Goal: Task Accomplishment & Management: Manage account settings

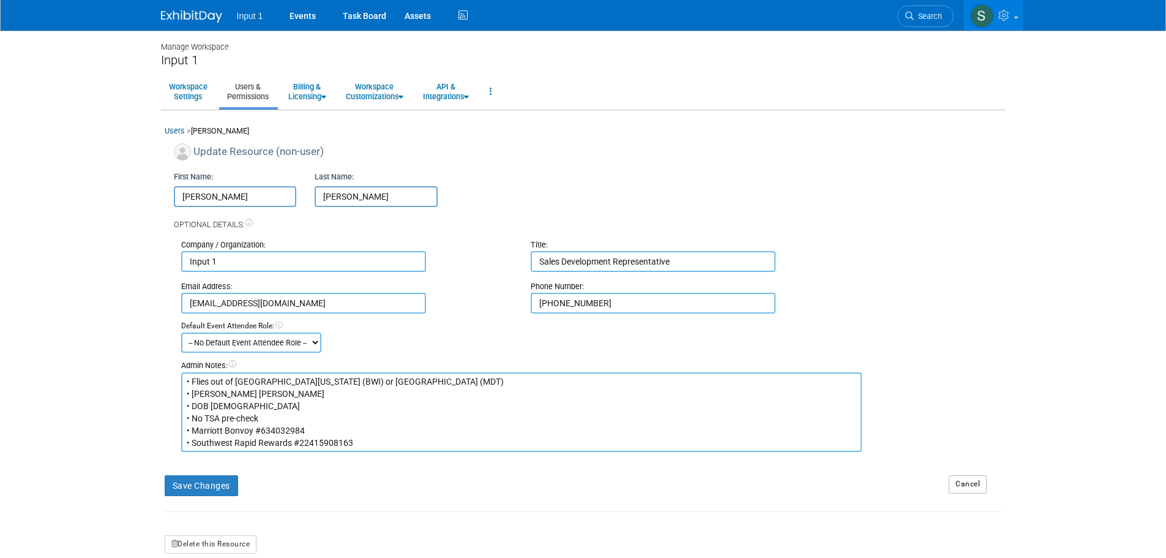
drag, startPoint x: 178, startPoint y: 17, endPoint x: 220, endPoint y: 27, distance: 42.8
click at [178, 17] on img at bounding box center [191, 16] width 61 height 12
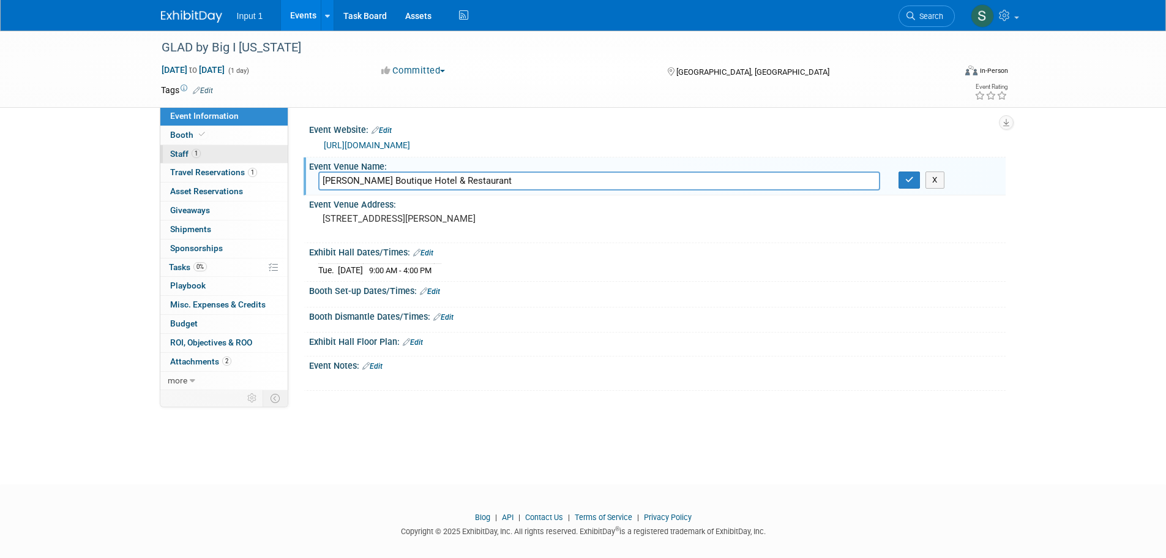
click at [174, 147] on link "1 Staff 1" at bounding box center [223, 154] width 127 height 18
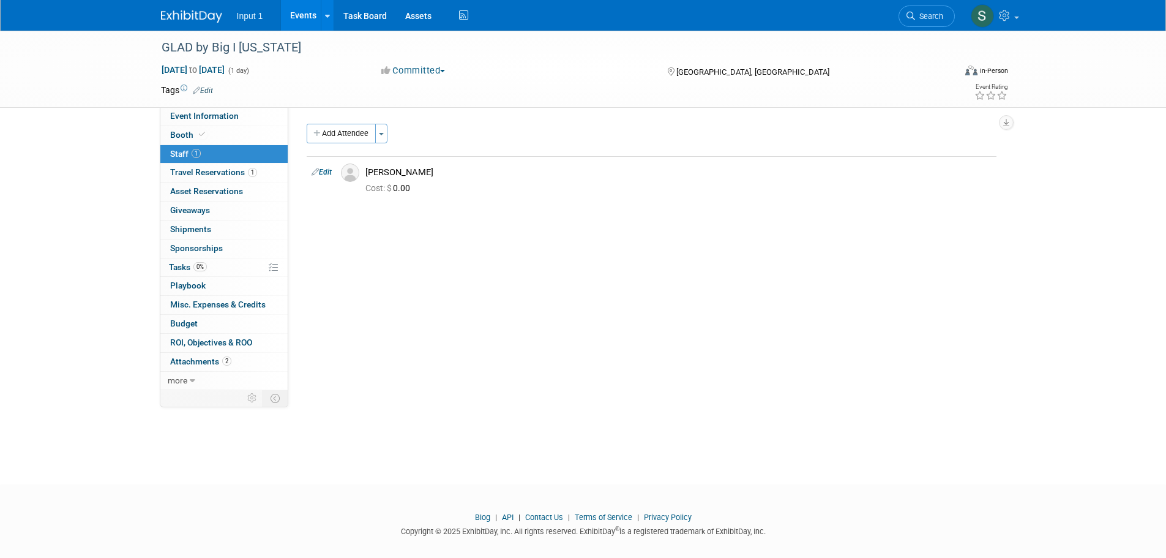
click at [322, 170] on link "Edit" at bounding box center [322, 172] width 20 height 9
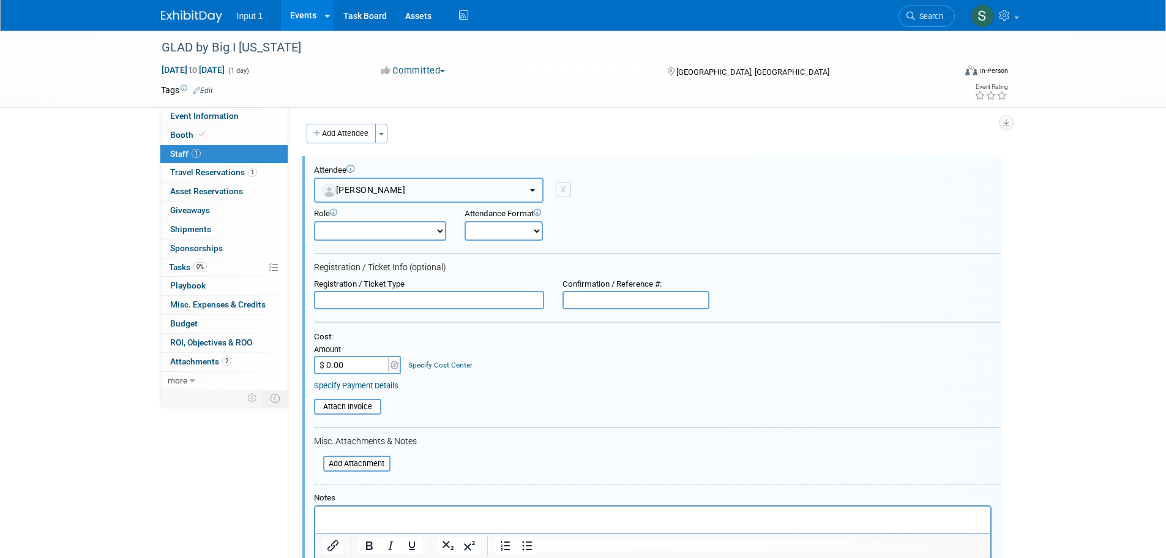
click at [535, 188] on button "[PERSON_NAME]" at bounding box center [428, 189] width 229 height 25
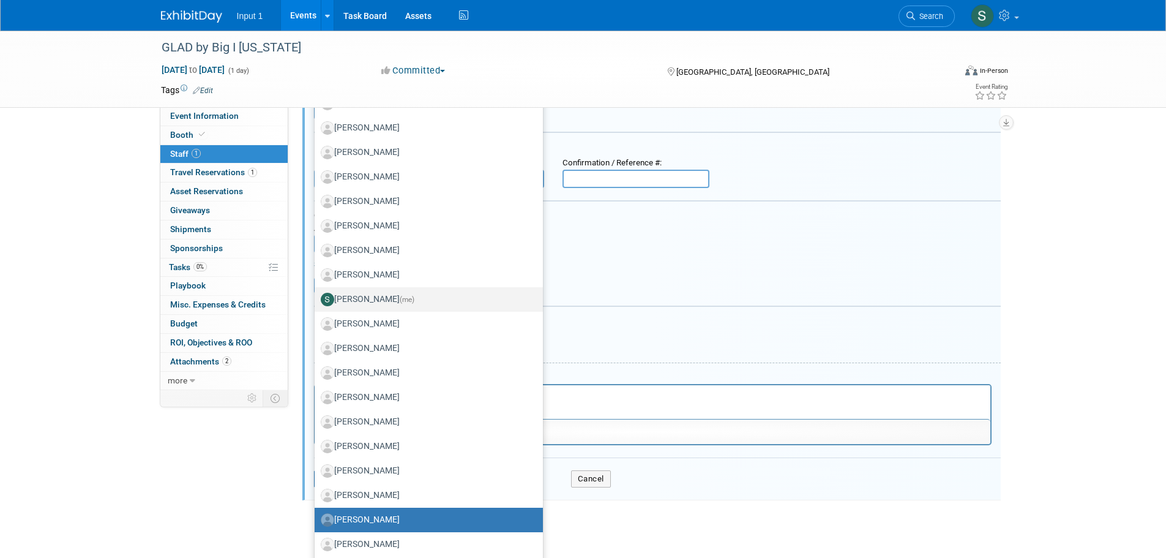
scroll to position [122, 0]
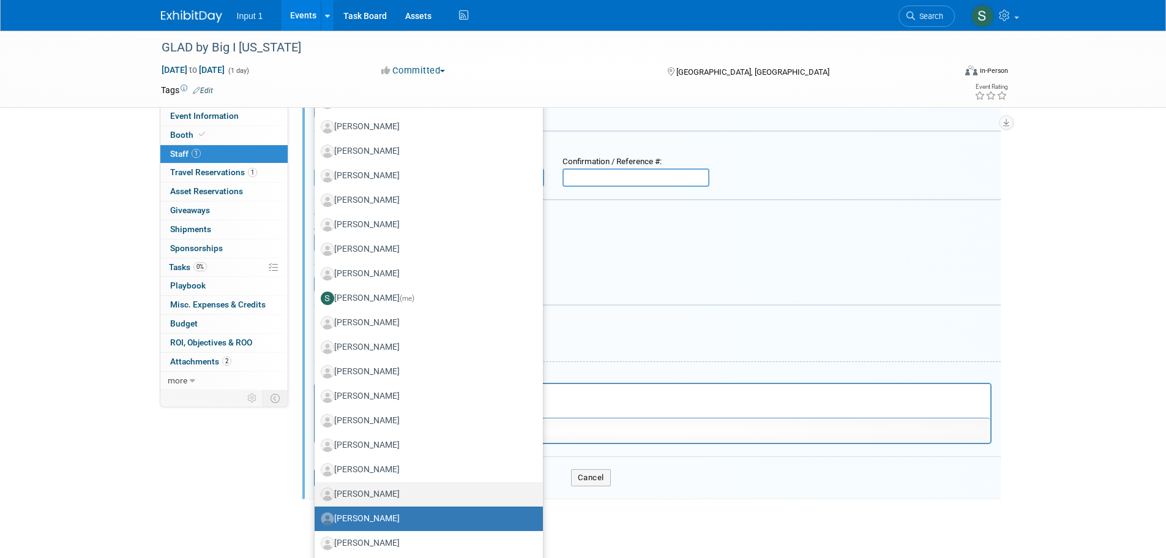
click at [381, 484] on label "[PERSON_NAME]" at bounding box center [426, 494] width 210 height 20
click at [316, 488] on input "[PERSON_NAME]" at bounding box center [312, 492] width 8 height 8
select select "15c5442a-951e-4c77-a401-c55c0fa063e3"
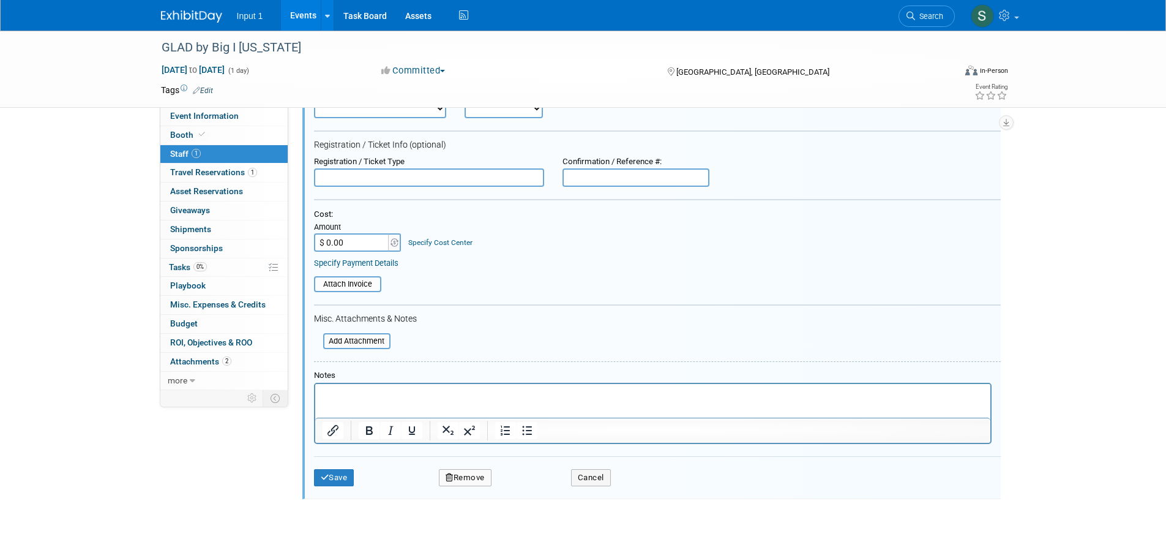
click at [496, 280] on table "Attach Invoice" at bounding box center [657, 284] width 687 height 16
click at [346, 479] on button "Save" at bounding box center [334, 477] width 40 height 17
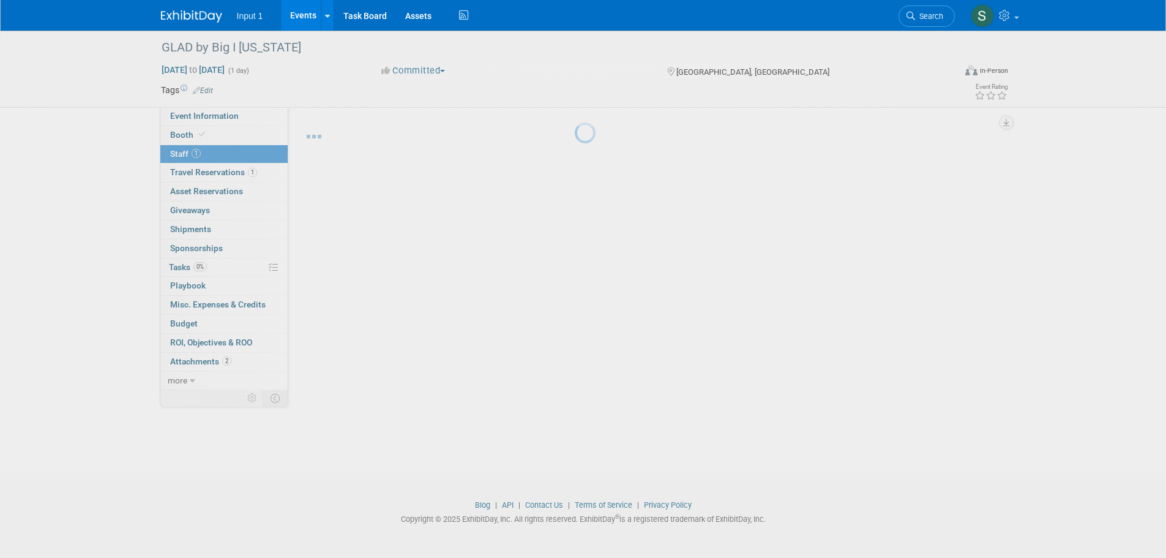
scroll to position [12, 0]
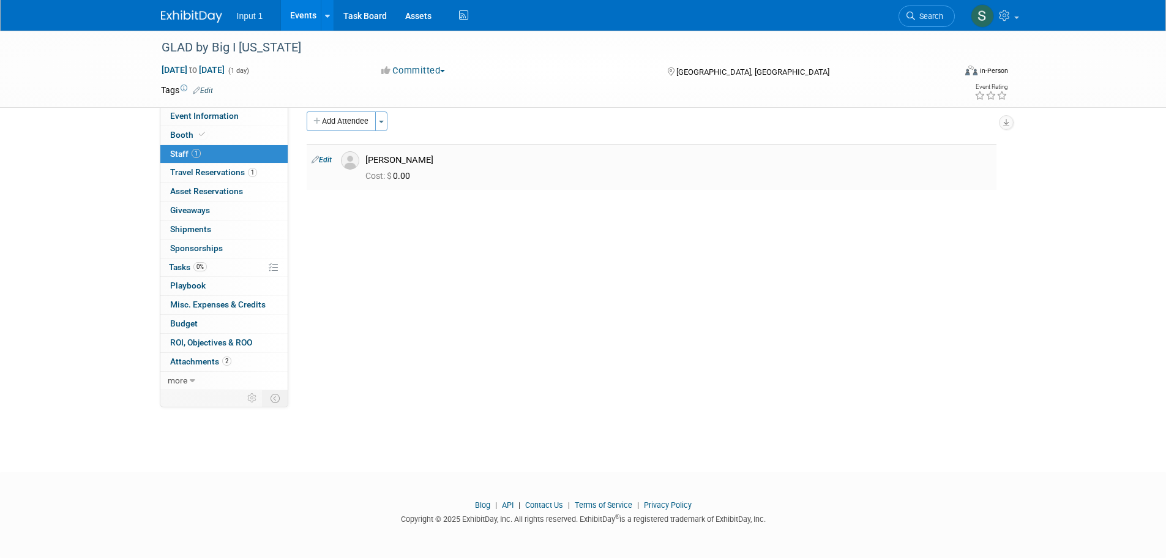
click at [321, 166] on td "Edit" at bounding box center [321, 167] width 29 height 46
click at [323, 160] on link "Edit" at bounding box center [322, 159] width 20 height 9
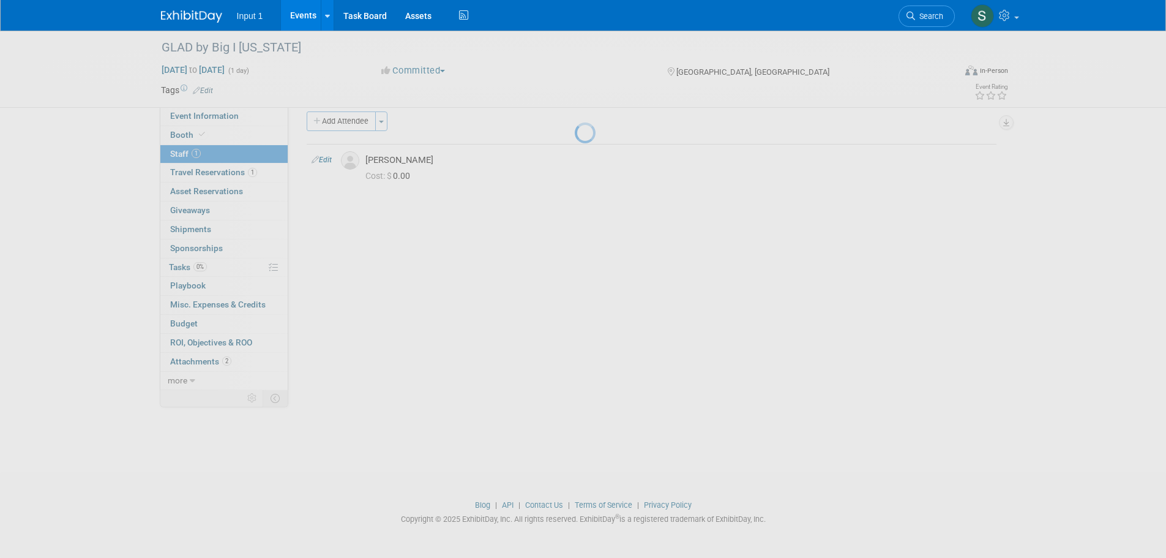
select select "15c5442a-951e-4c77-a401-c55c0fa063e3"
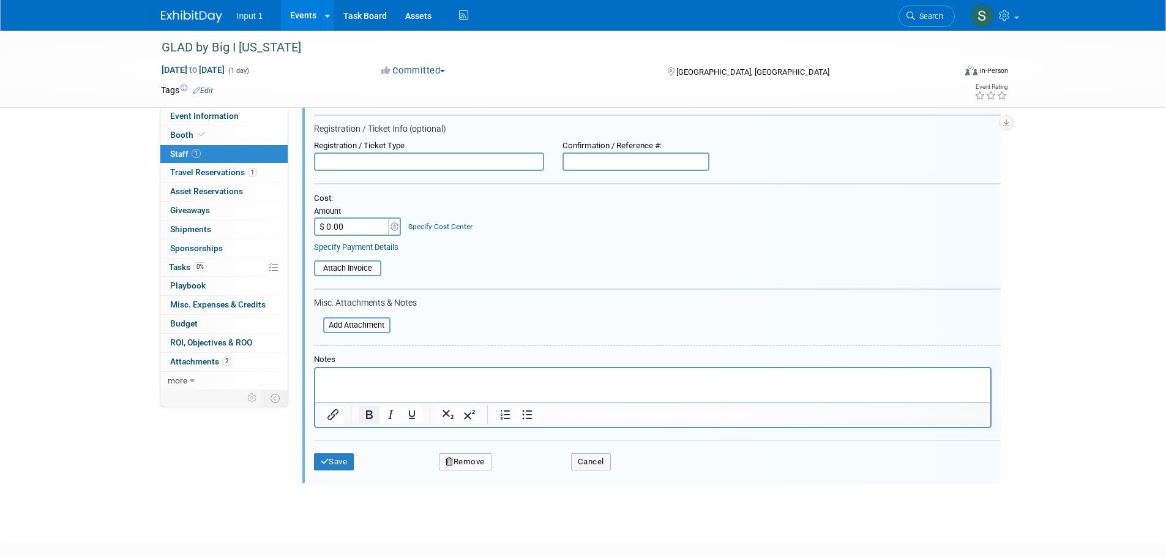
scroll to position [140, 0]
click at [337, 374] on p "Rich Text Area. Press ALT-0 for help." at bounding box center [652, 377] width 661 height 12
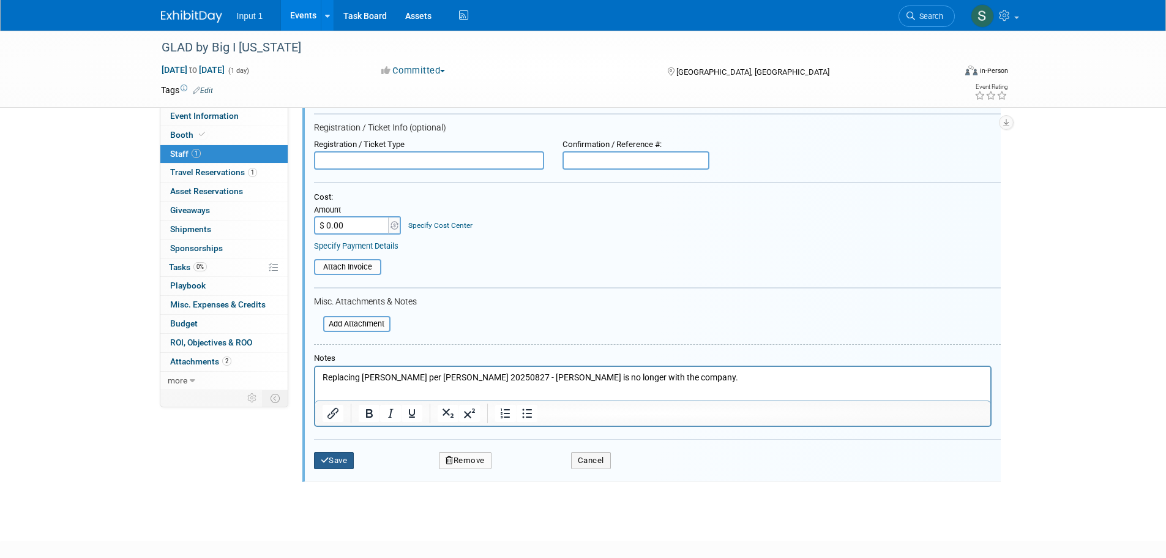
click at [344, 463] on button "Save" at bounding box center [334, 460] width 40 height 17
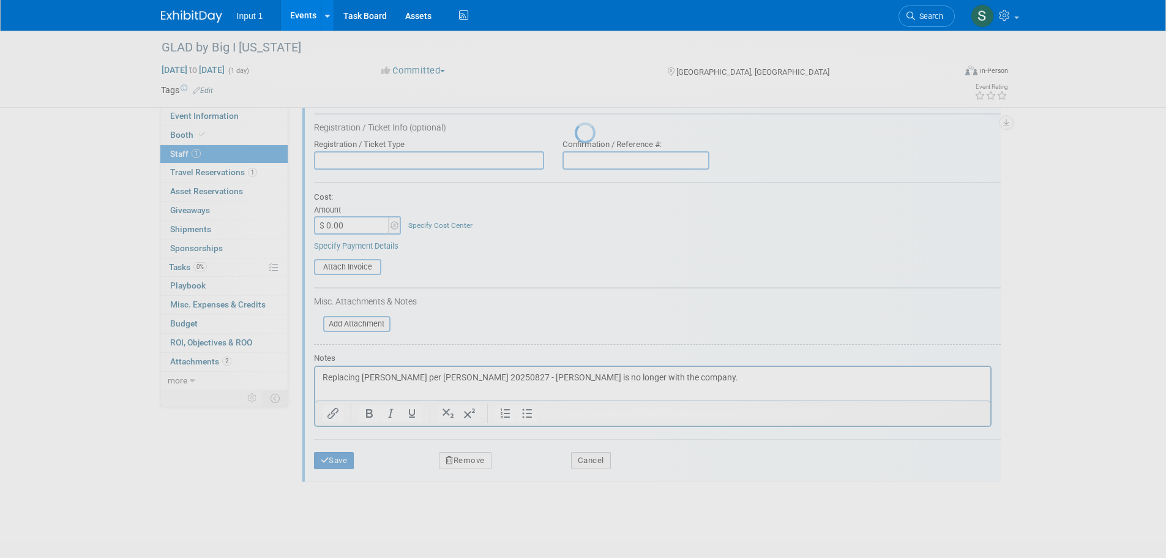
scroll to position [12, 0]
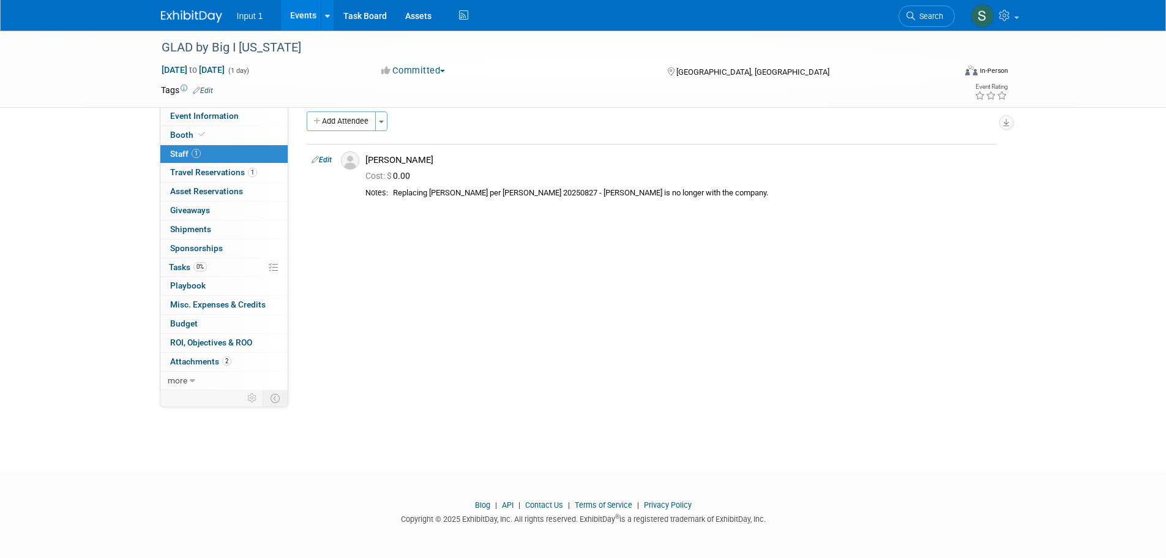
click at [310, 13] on link "Events" at bounding box center [303, 15] width 45 height 31
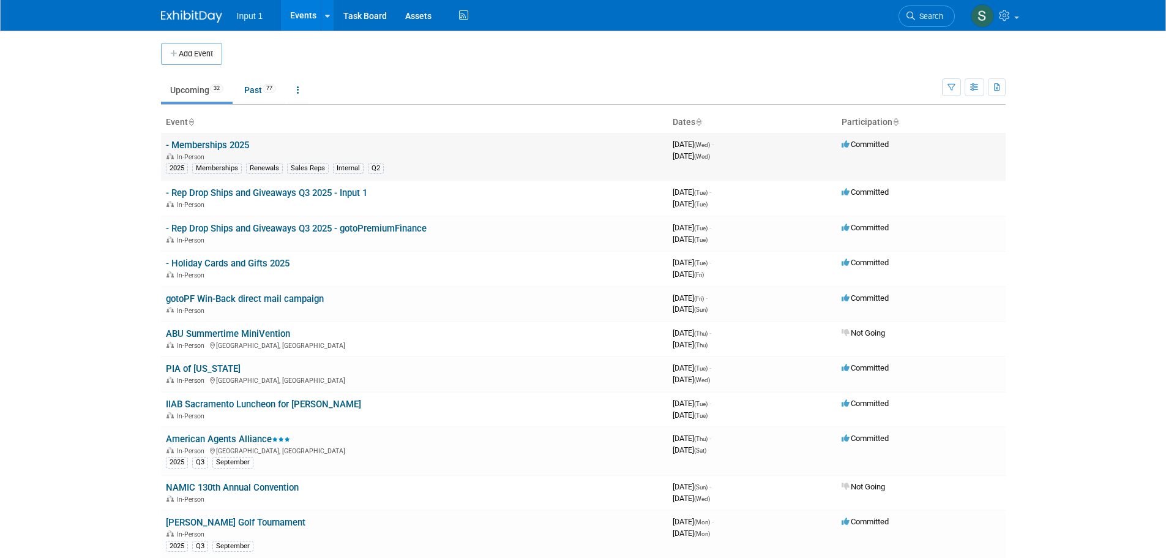
click at [225, 143] on link "- Memberships 2025" at bounding box center [207, 145] width 83 height 11
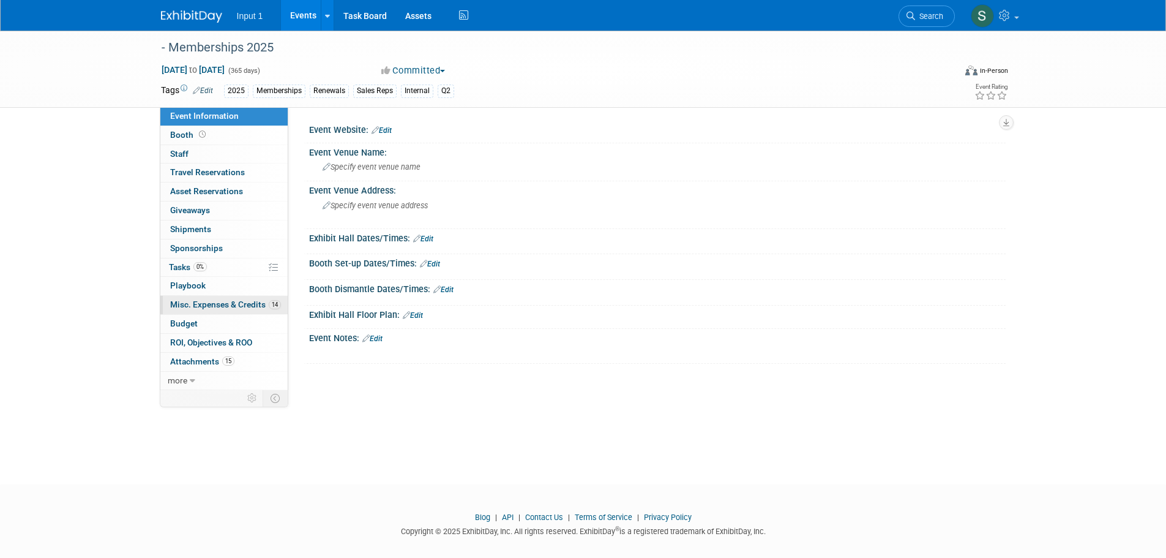
click at [198, 310] on link "14 Misc. Expenses & Credits 14" at bounding box center [223, 305] width 127 height 18
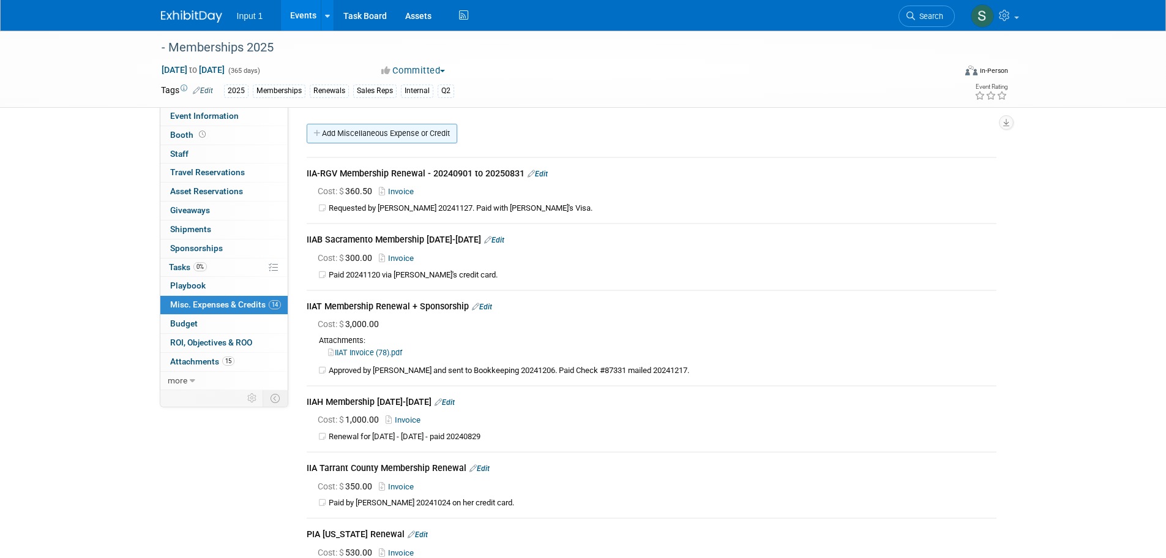
click at [384, 137] on link "Add Miscellaneous Expense or Credit" at bounding box center [382, 134] width 151 height 20
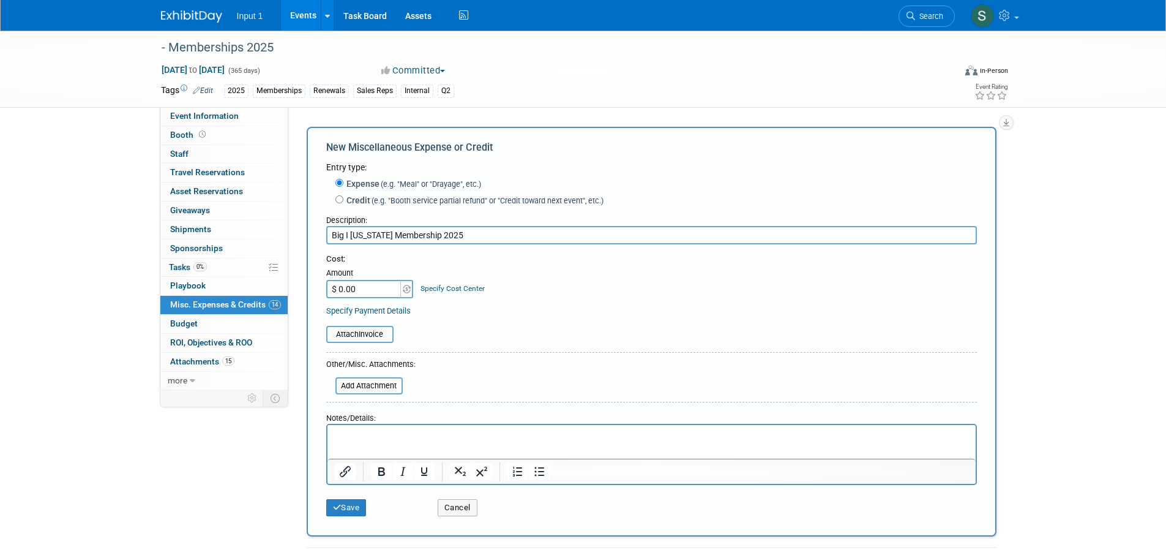
type input "Big I [US_STATE] Membership 2025"
type input "$ 3,000.00"
click at [367, 337] on input "file" at bounding box center [320, 334] width 146 height 15
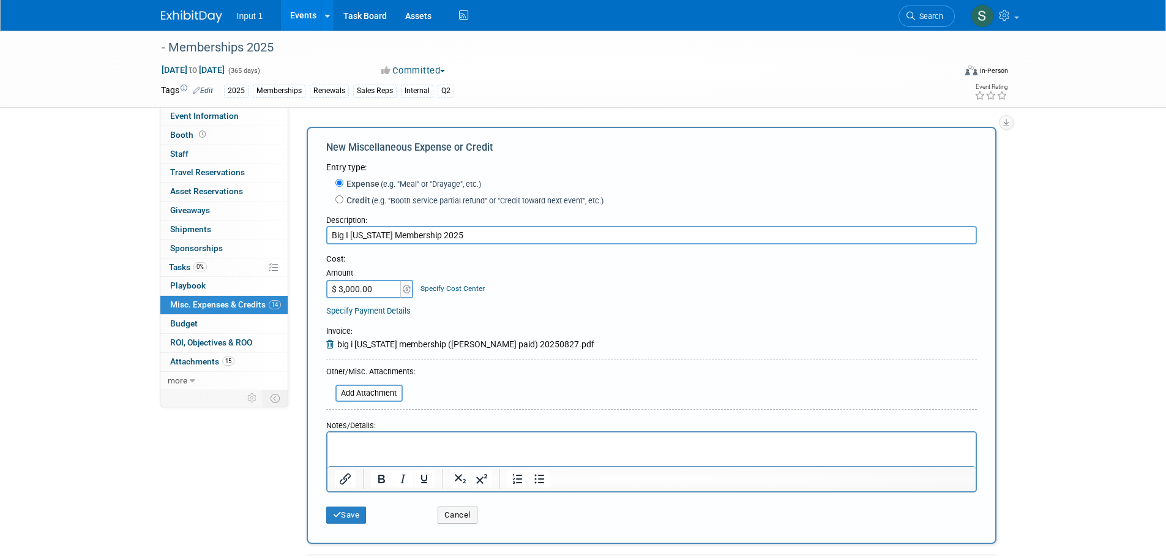
click at [375, 449] on html at bounding box center [651, 440] width 648 height 17
click at [494, 234] on input "Big I [US_STATE] Membership 2025" at bounding box center [651, 235] width 651 height 18
type input "Big I [US_STATE] Membership 2025 (Expires 20260830)"
click at [553, 449] on p "[PERSON_NAME] paid 20250827 with his credit card." at bounding box center [651, 443] width 634 height 12
click at [343, 520] on button "Save" at bounding box center [346, 514] width 40 height 17
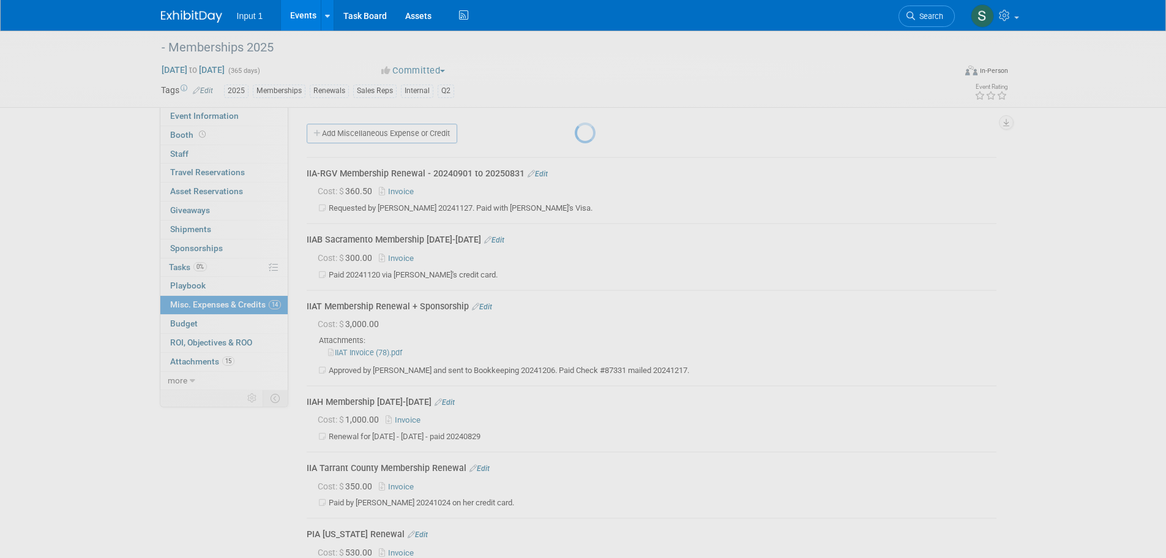
scroll to position [860, 0]
